Goal: Transaction & Acquisition: Purchase product/service

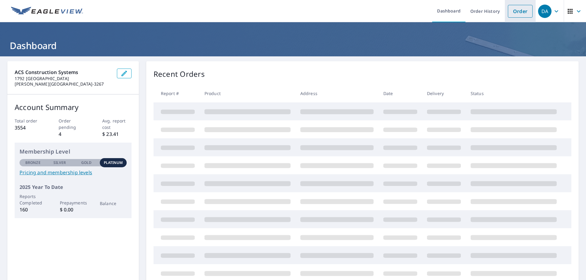
click at [508, 13] on link "Order" at bounding box center [520, 11] width 25 height 13
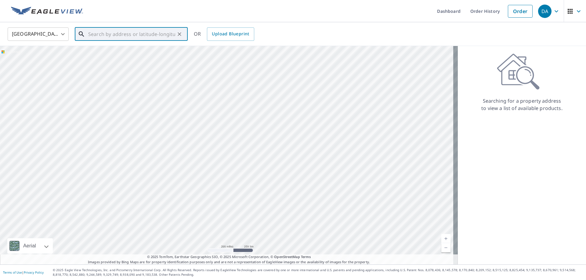
click at [152, 29] on input "text" at bounding box center [131, 34] width 87 height 17
click at [154, 48] on span "[STREET_ADDRESS]" at bounding box center [135, 51] width 96 height 7
type input "[STREET_ADDRESS]"
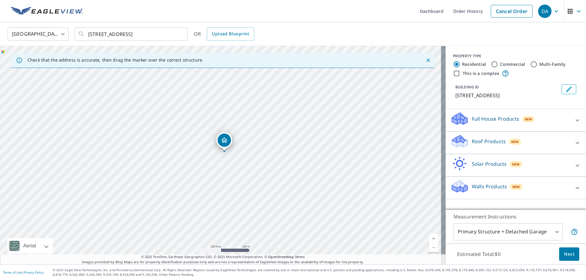
click at [480, 145] on p "Roof Products" at bounding box center [489, 141] width 34 height 7
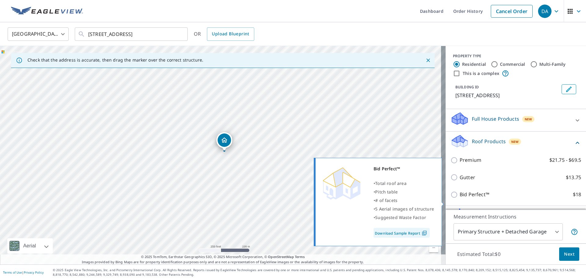
click at [450, 199] on input "Bid Perfect™ $18" at bounding box center [454, 194] width 9 height 7
checkbox input "true"
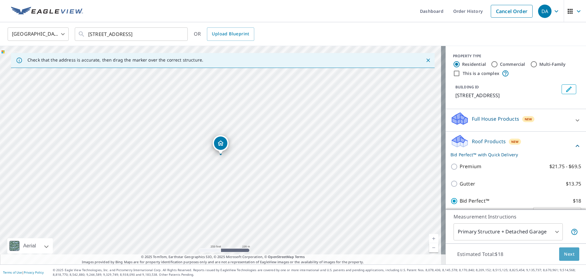
click at [569, 259] on button "Next" at bounding box center [569, 255] width 20 height 14
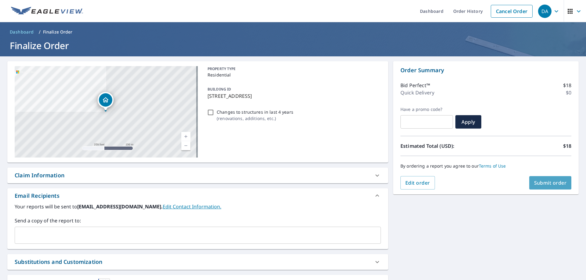
click at [545, 187] on button "Submit order" at bounding box center [550, 182] width 42 height 13
